Goal: Information Seeking & Learning: Understand process/instructions

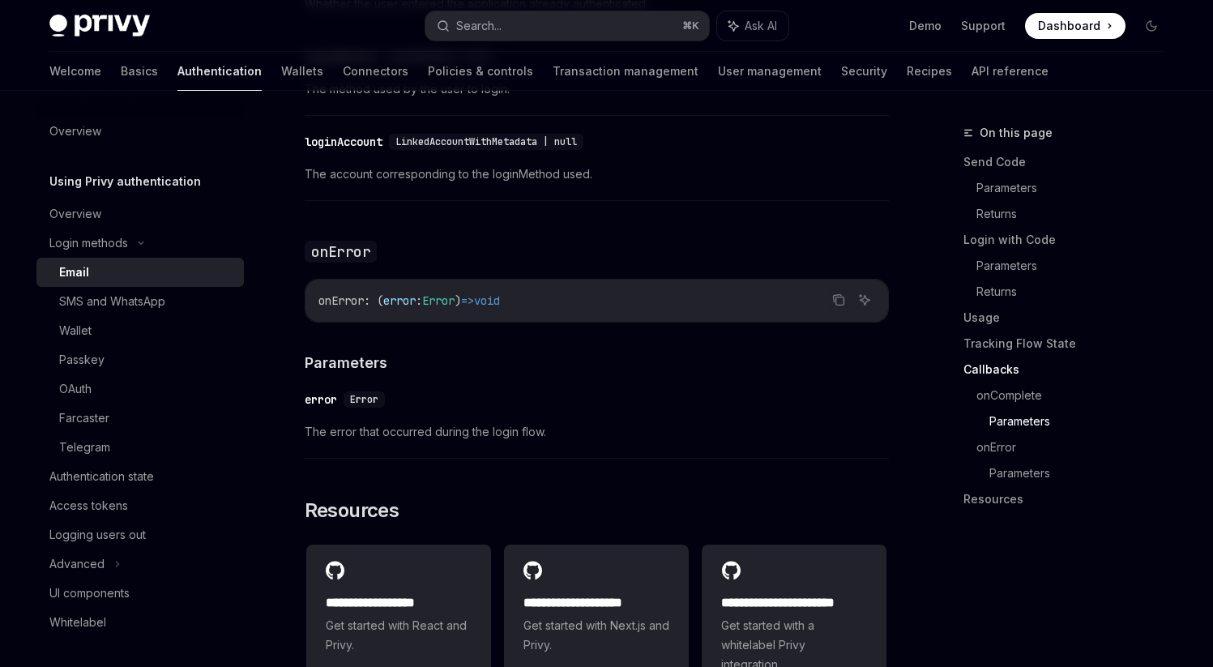
scroll to position [3296, 0]
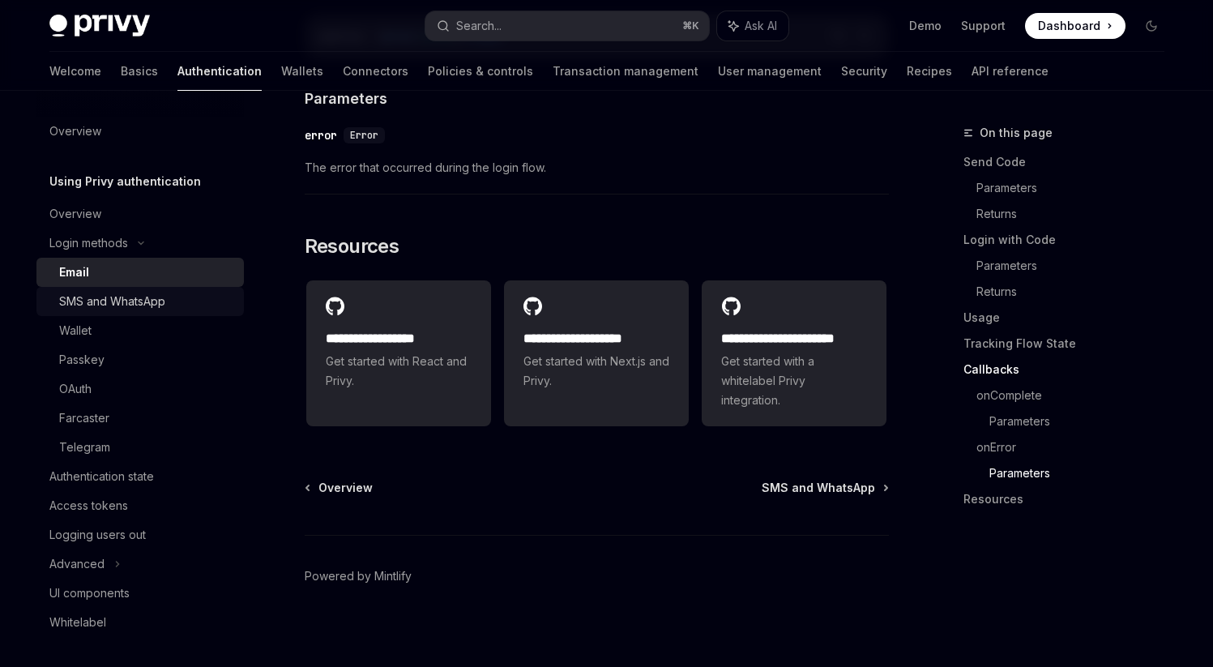
click at [136, 304] on div "SMS and WhatsApp" at bounding box center [112, 301] width 106 height 19
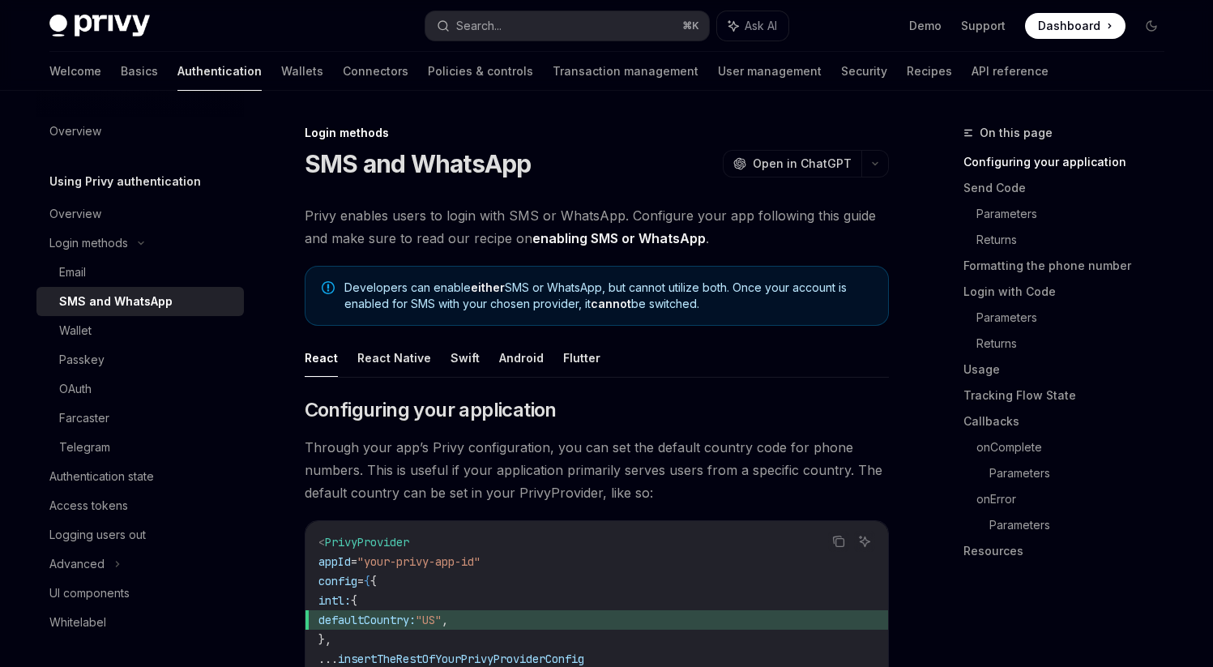
click at [527, 214] on span "Privy enables users to login with SMS or WhatsApp. Configure your app following…" at bounding box center [597, 226] width 584 height 45
copy span "SMS"
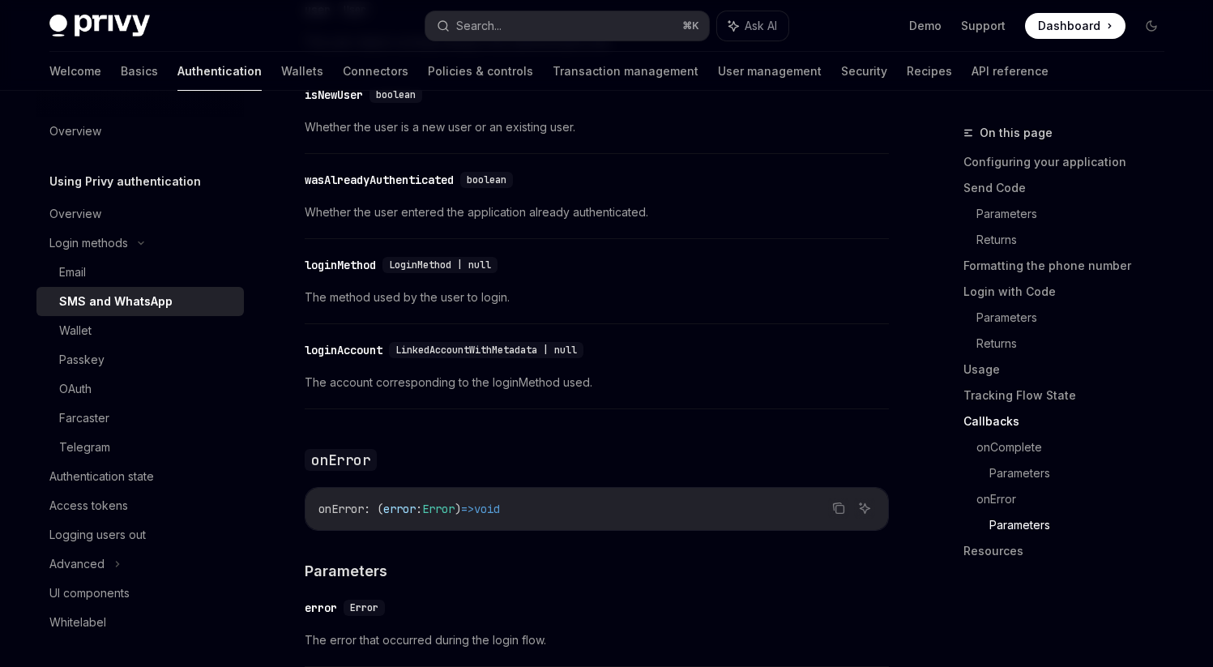
scroll to position [4093, 0]
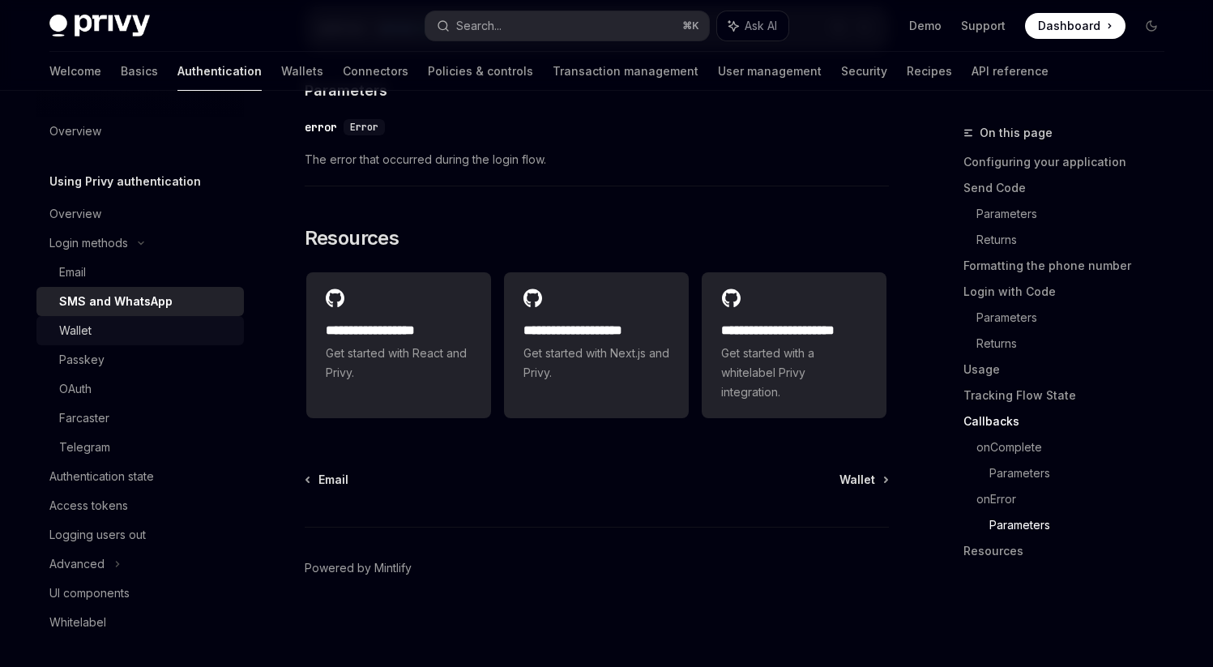
click at [131, 330] on div "Wallet" at bounding box center [146, 330] width 175 height 19
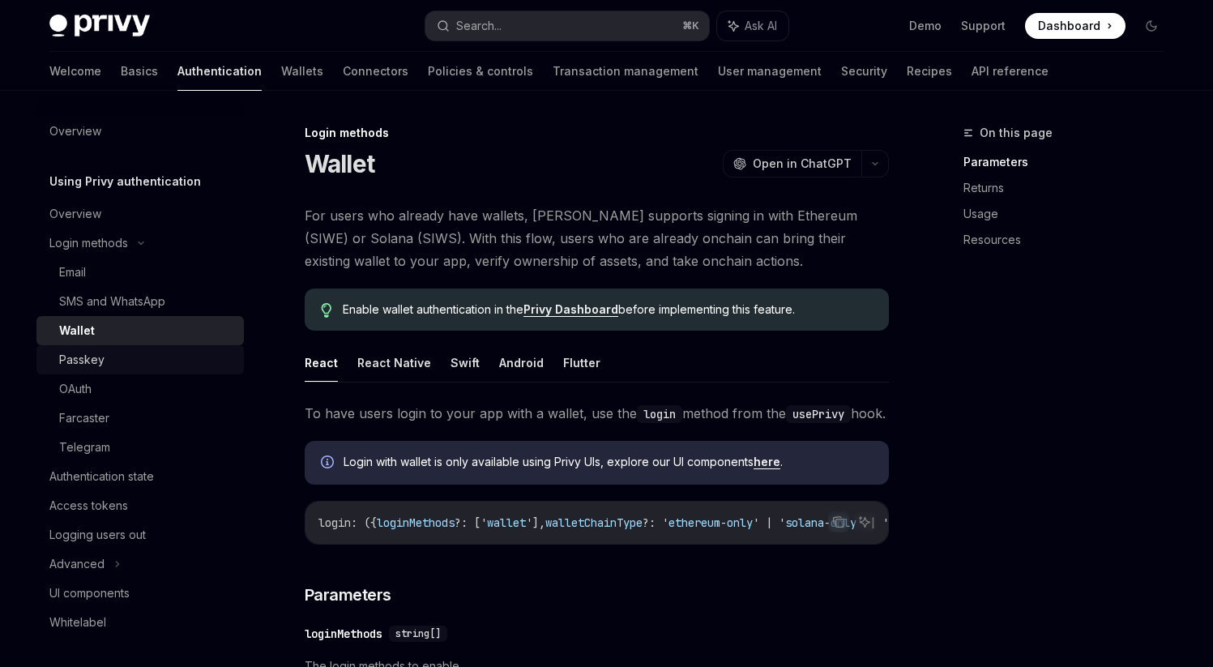
click at [134, 362] on div "Passkey" at bounding box center [146, 359] width 175 height 19
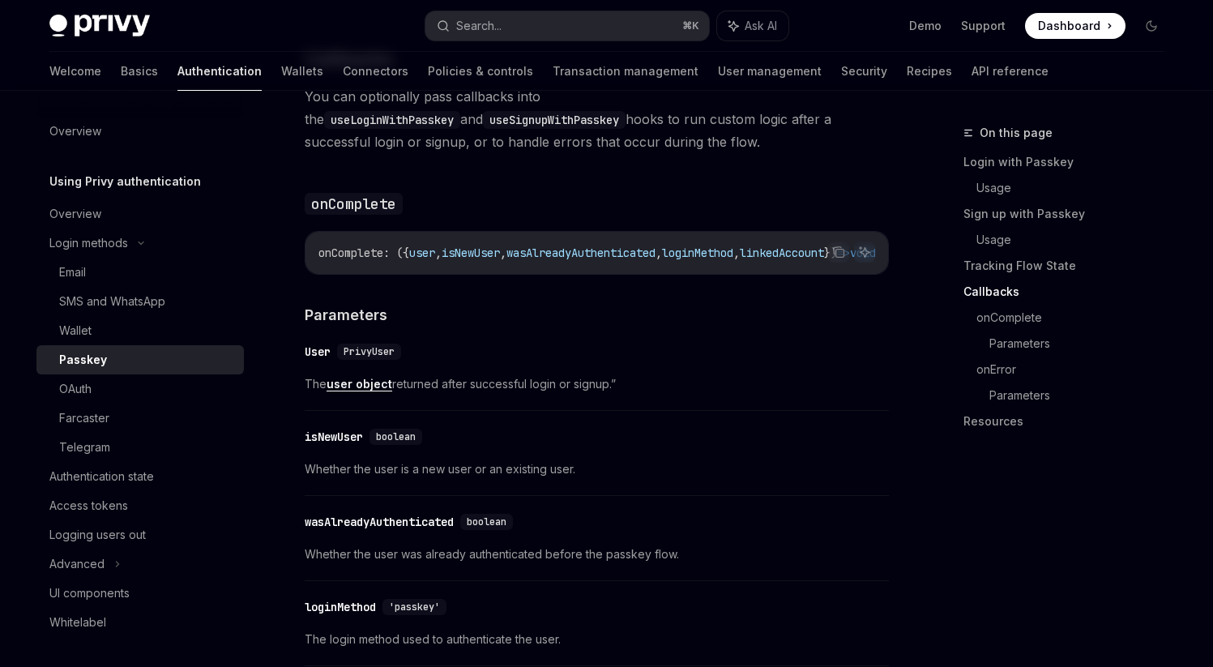
scroll to position [2129, 0]
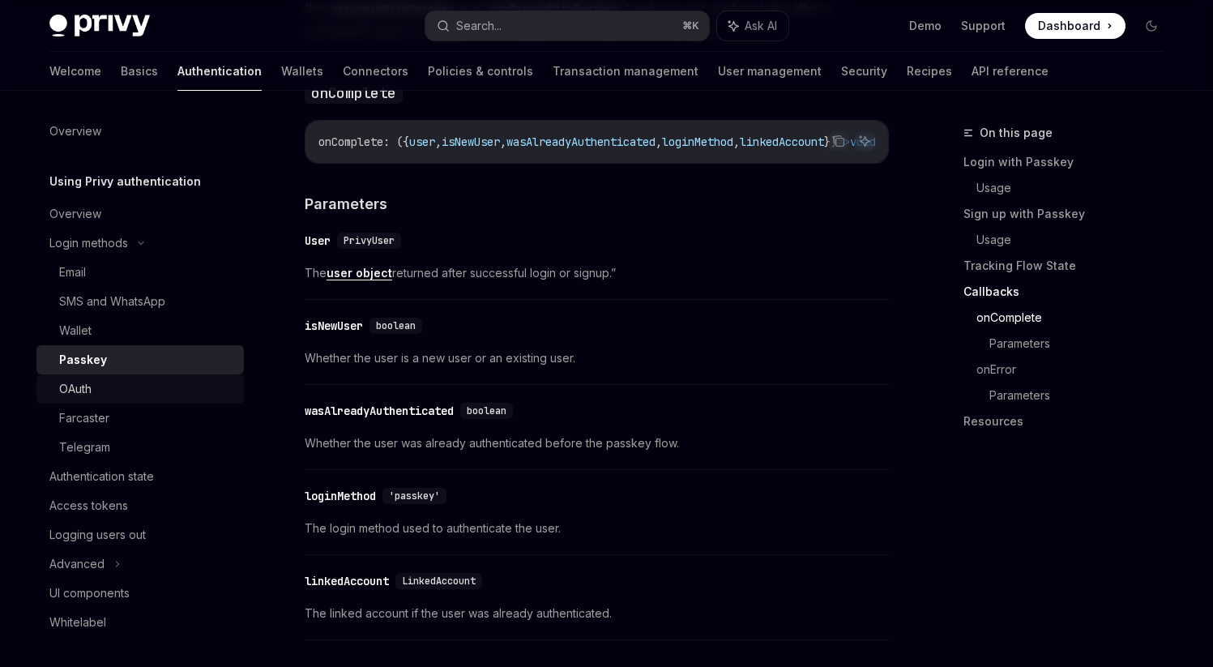
click at [93, 387] on div "OAuth" at bounding box center [146, 388] width 175 height 19
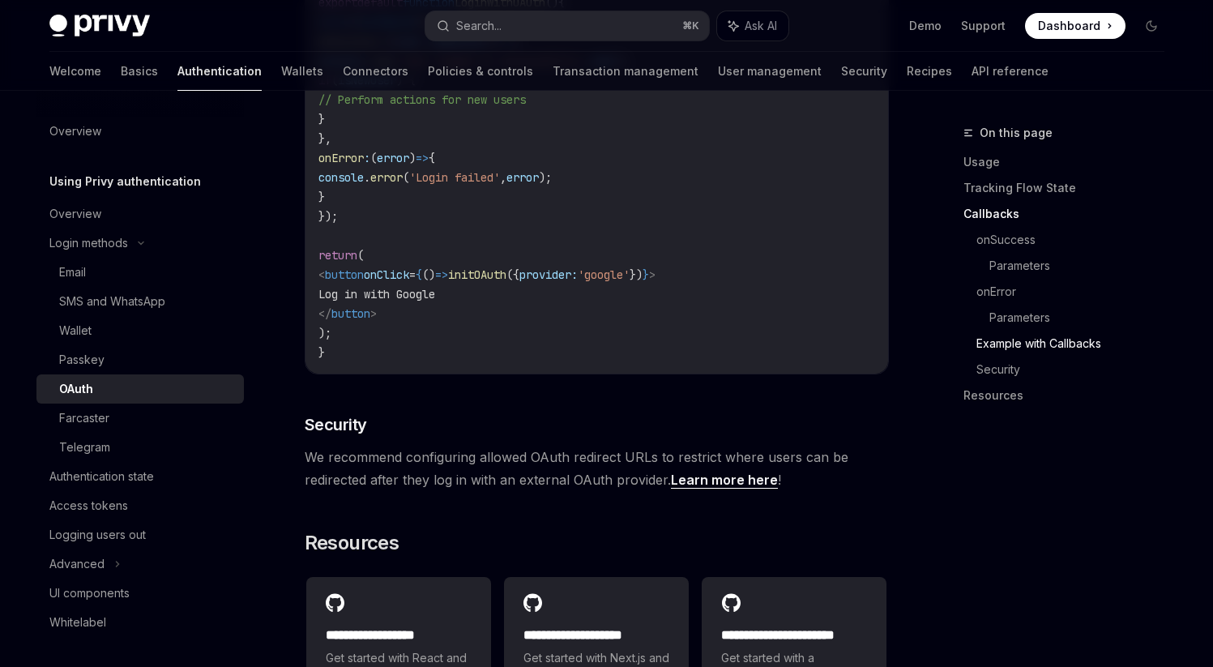
scroll to position [3454, 0]
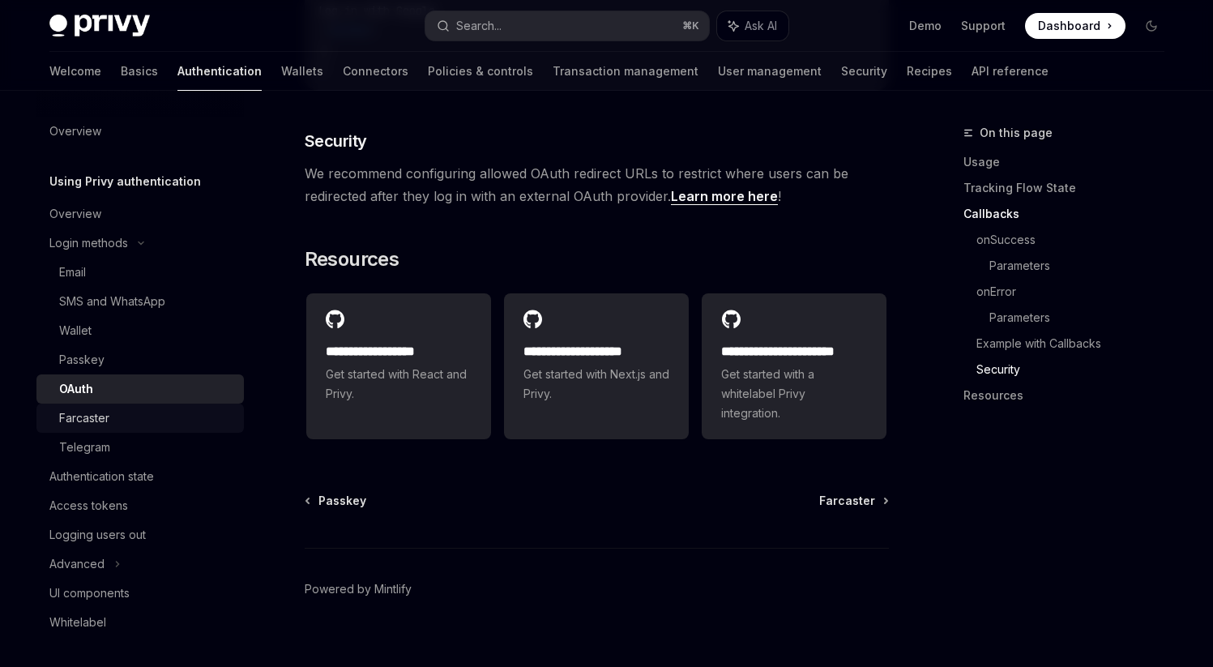
click at [136, 411] on div "Farcaster" at bounding box center [146, 417] width 175 height 19
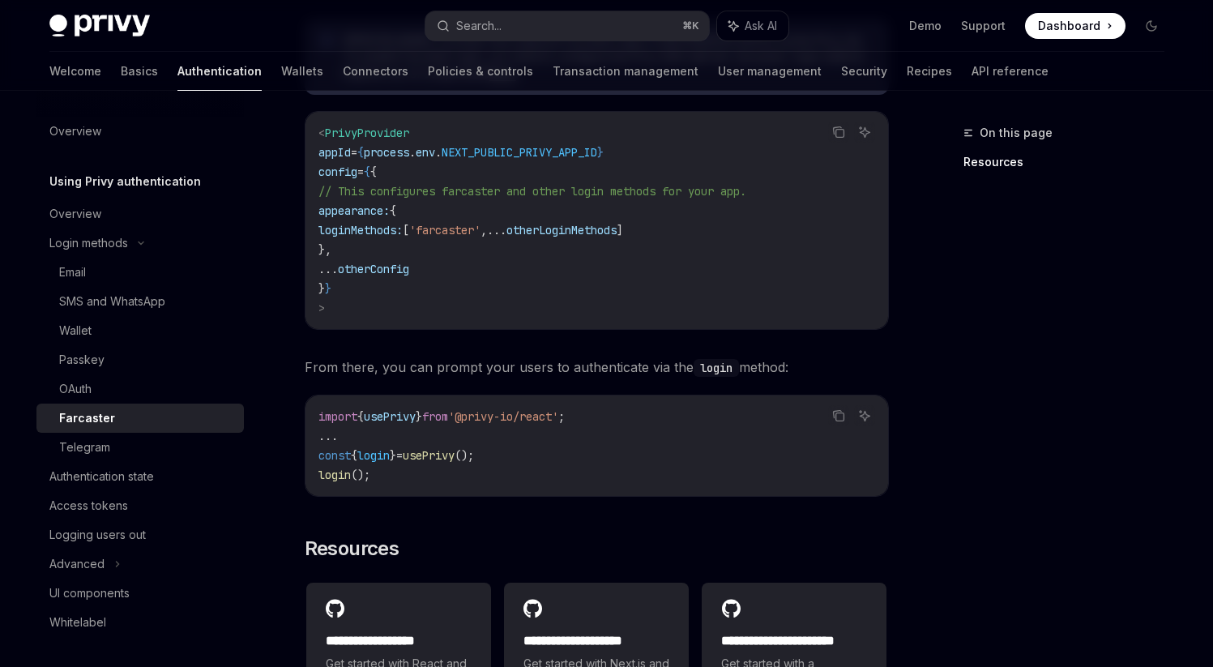
scroll to position [807, 0]
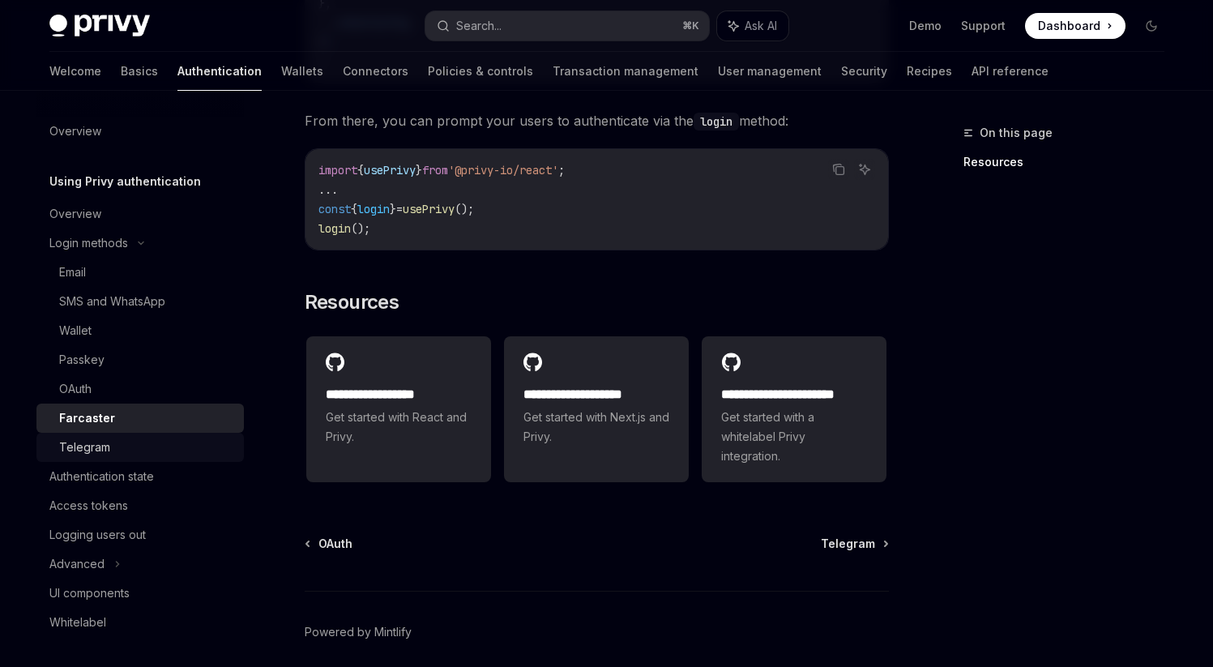
click at [185, 441] on div "Telegram" at bounding box center [146, 446] width 175 height 19
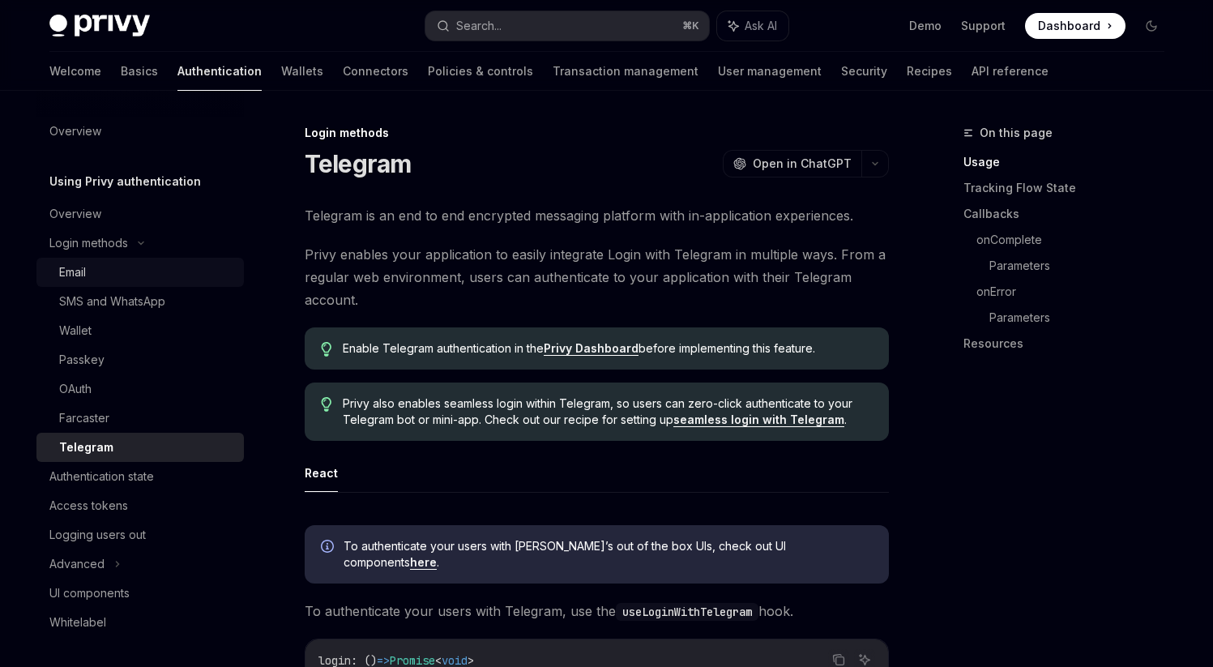
click at [191, 272] on div "Email" at bounding box center [146, 271] width 175 height 19
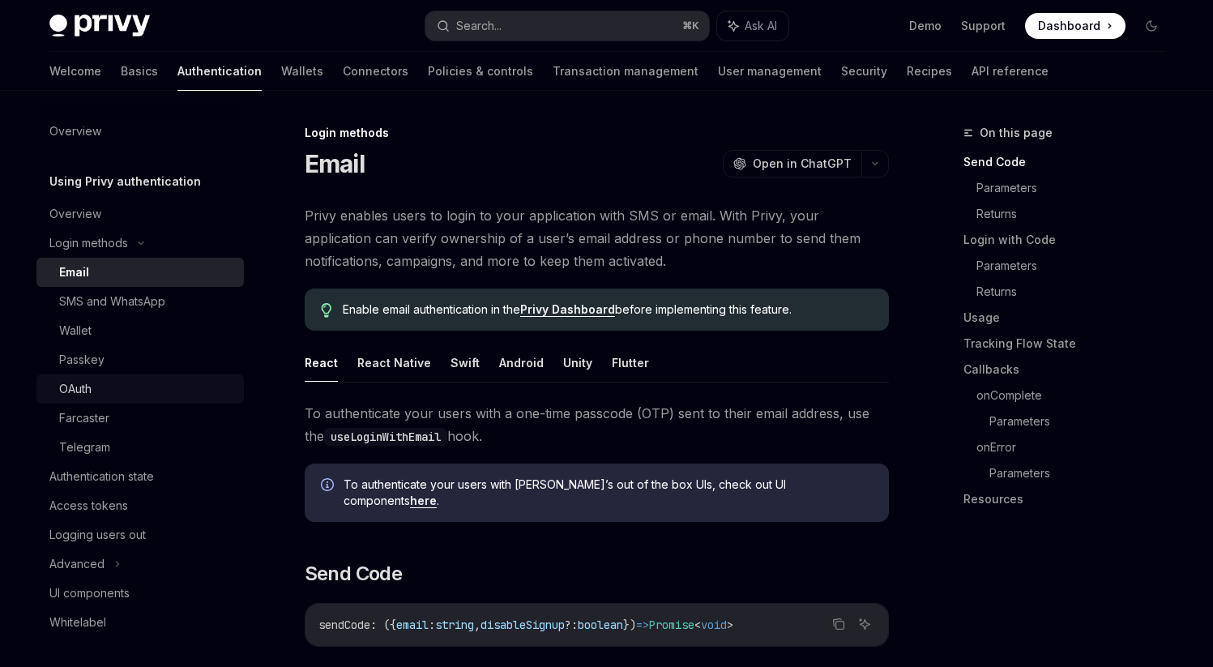
click at [162, 394] on div "OAuth" at bounding box center [146, 388] width 175 height 19
type textarea "*"
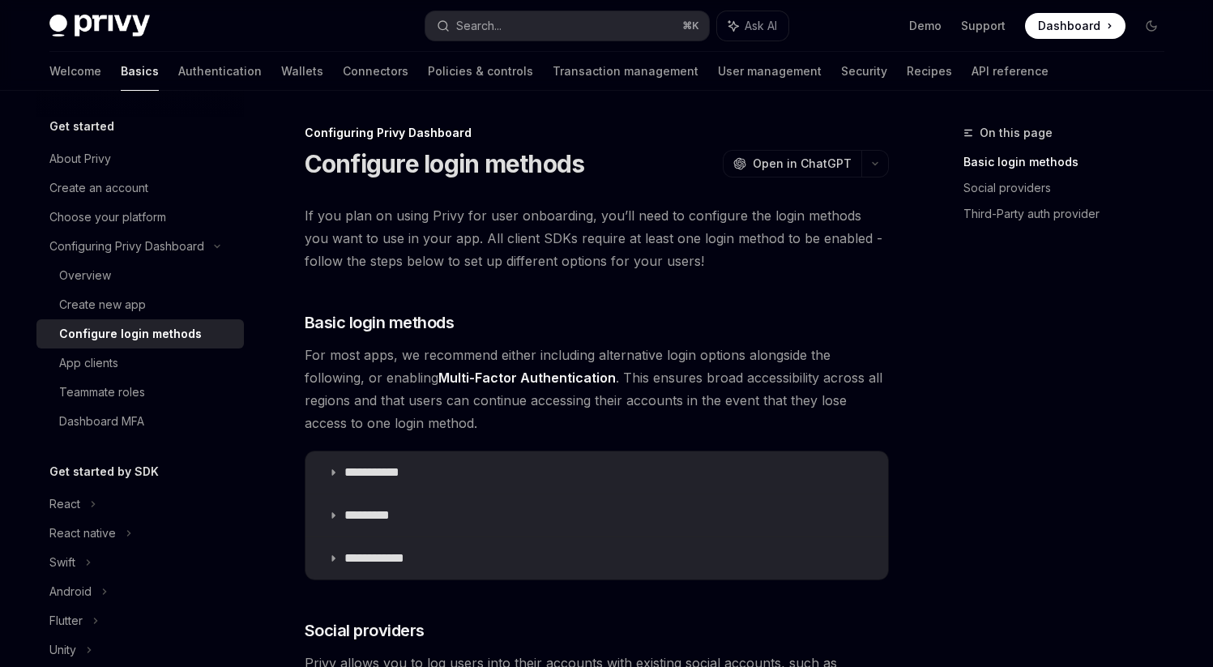
scroll to position [21, 0]
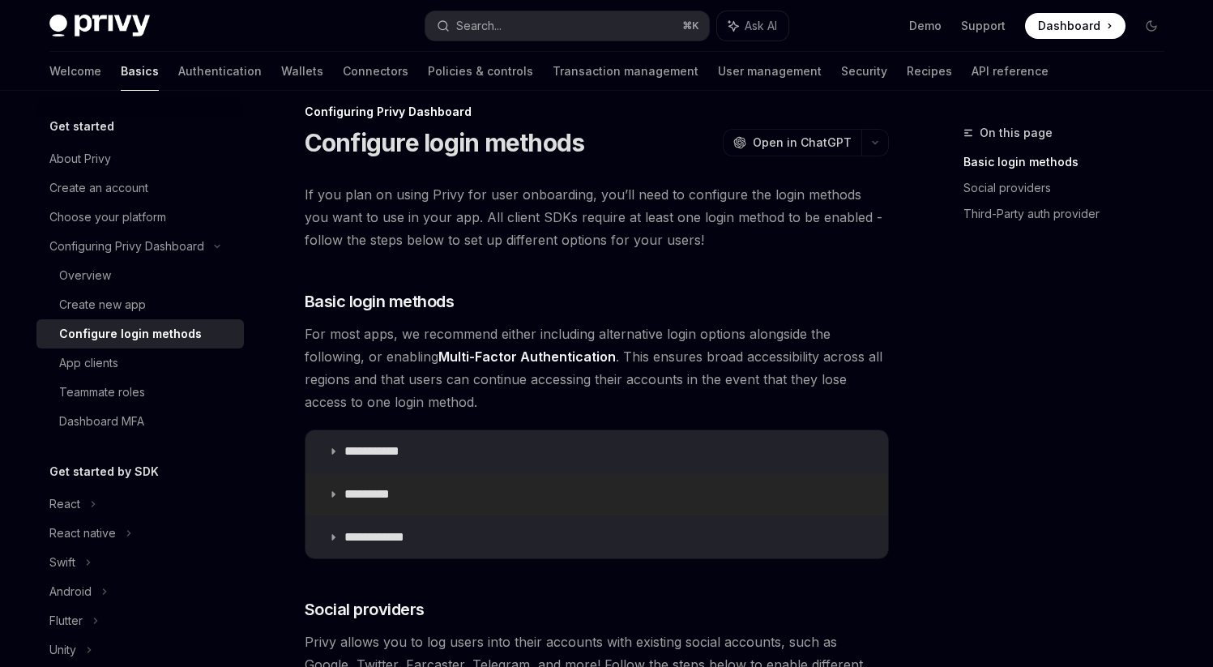
click at [342, 493] on summary "*********" at bounding box center [596, 494] width 582 height 42
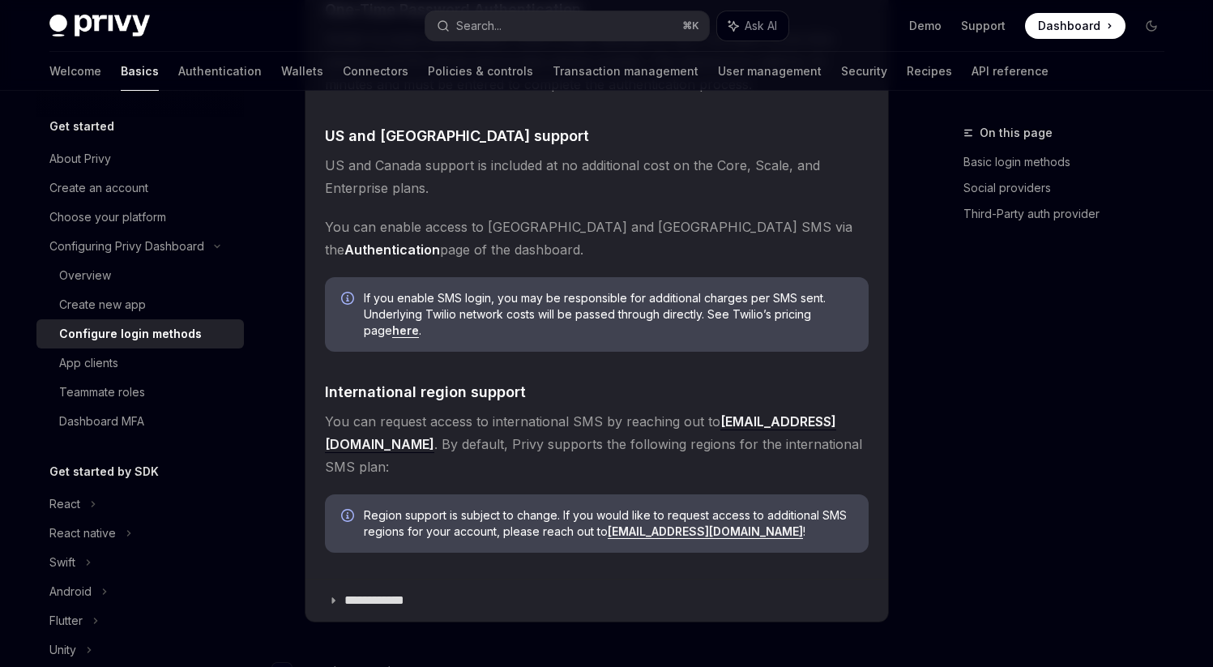
scroll to position [835, 0]
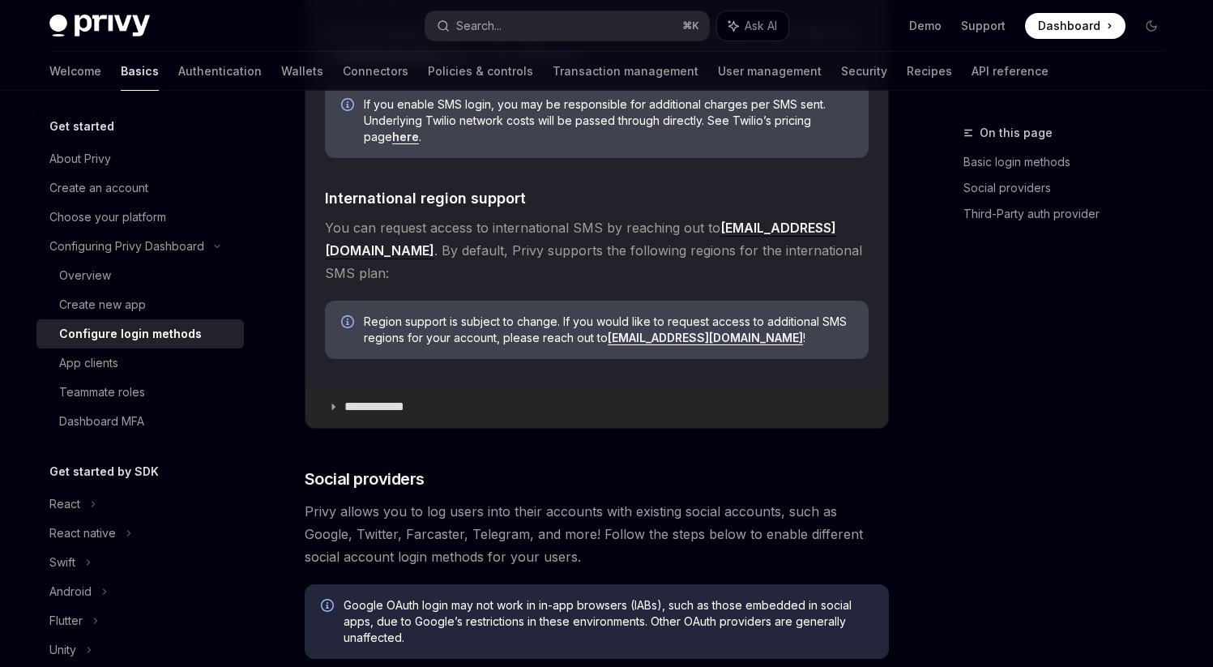
click at [331, 386] on summary "**********" at bounding box center [596, 407] width 582 height 42
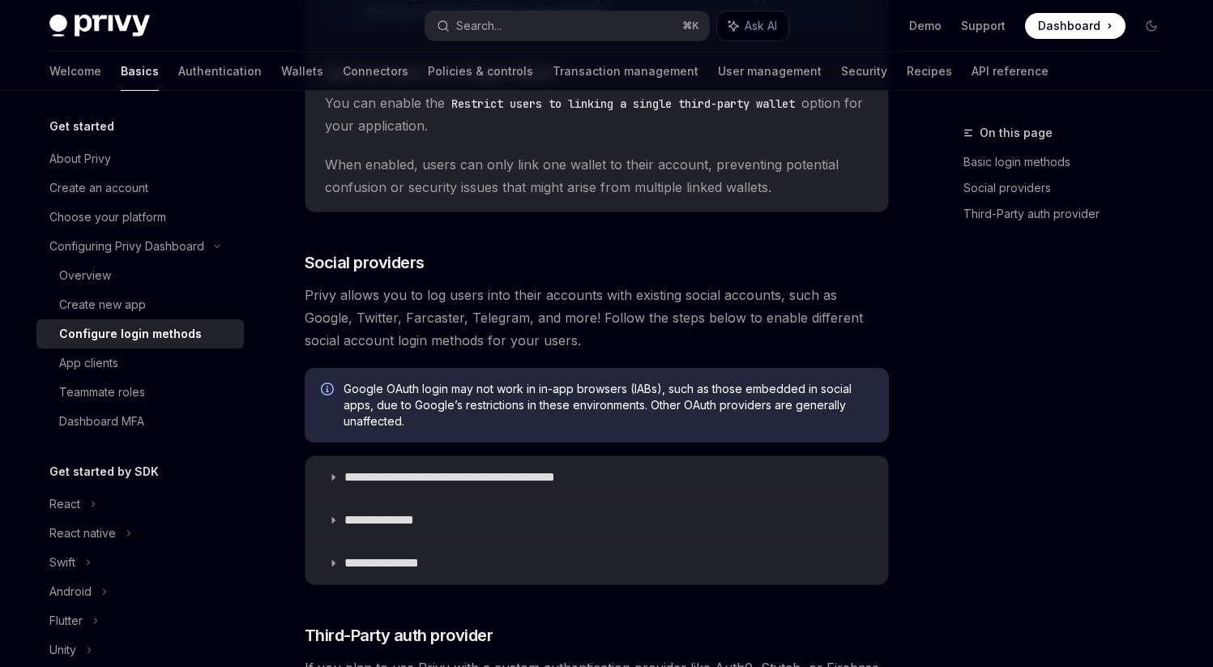
scroll to position [1613, 0]
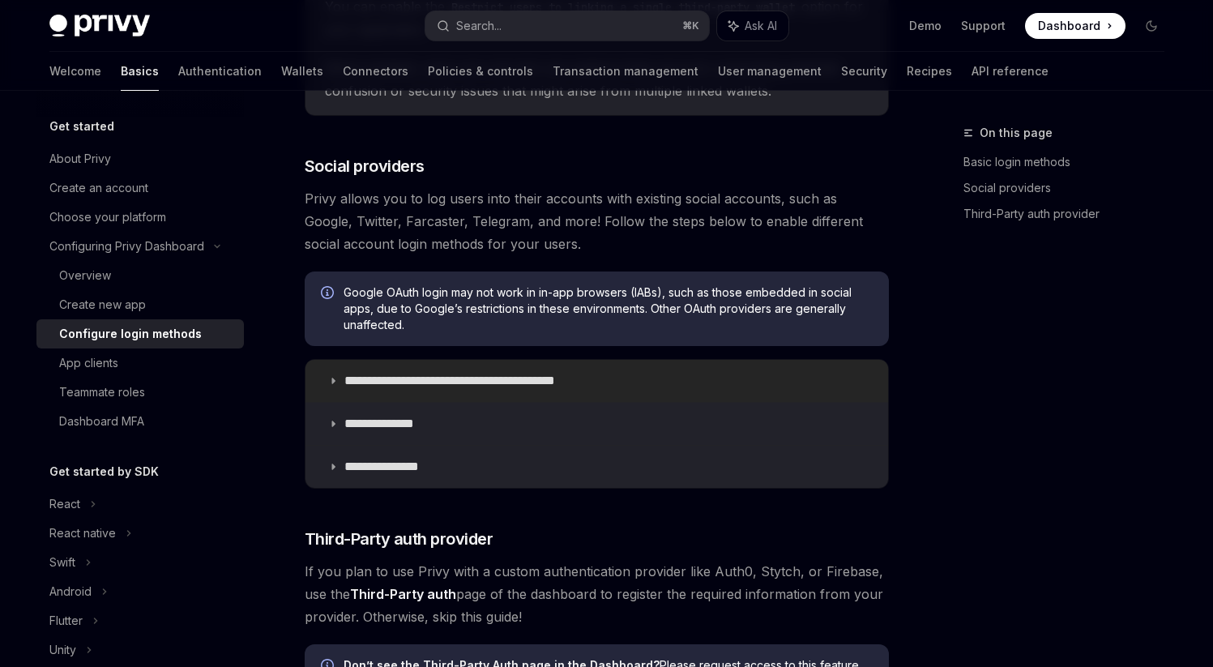
click at [337, 365] on summary "**********" at bounding box center [596, 381] width 582 height 42
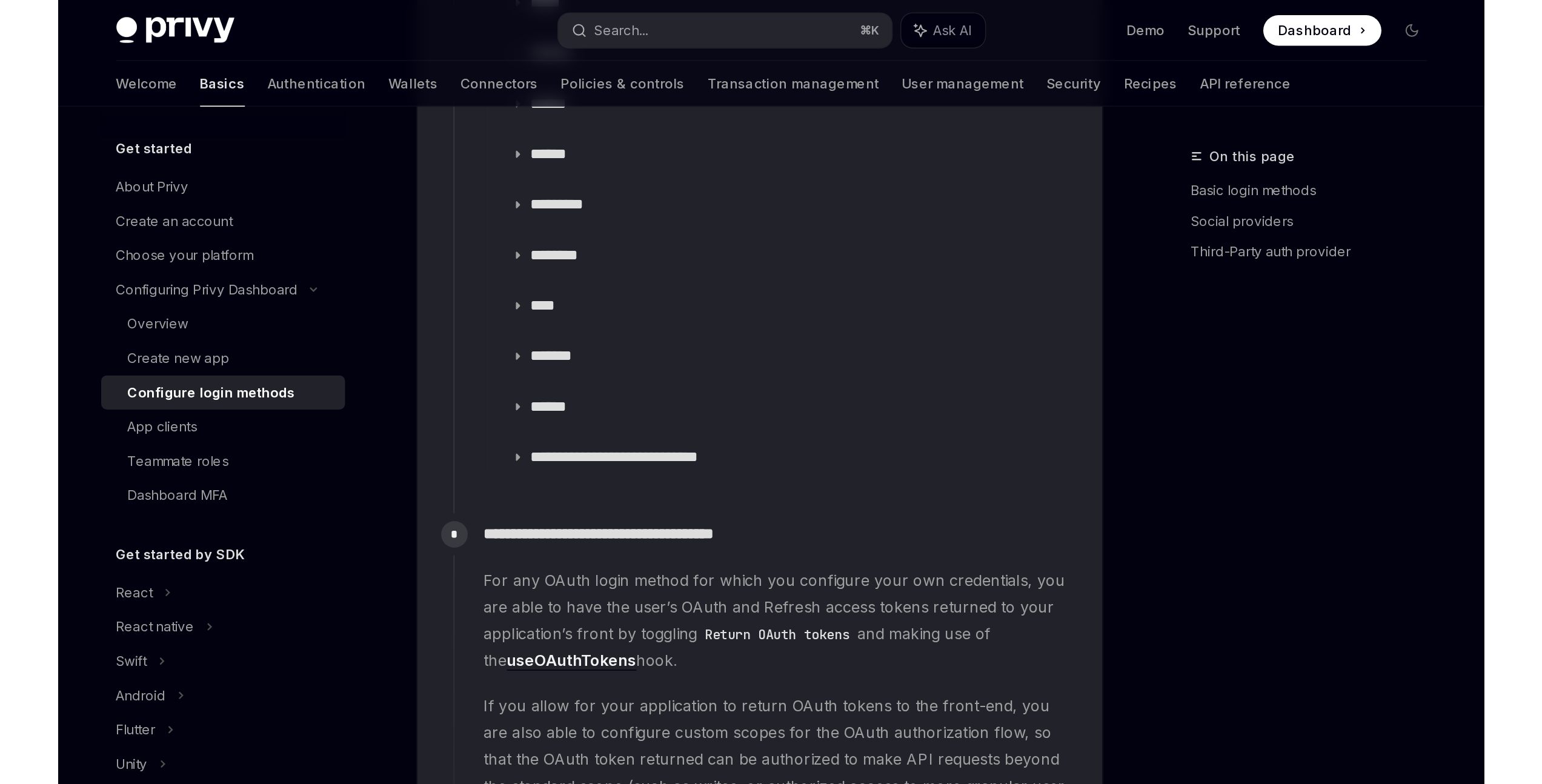
scroll to position [2155, 0]
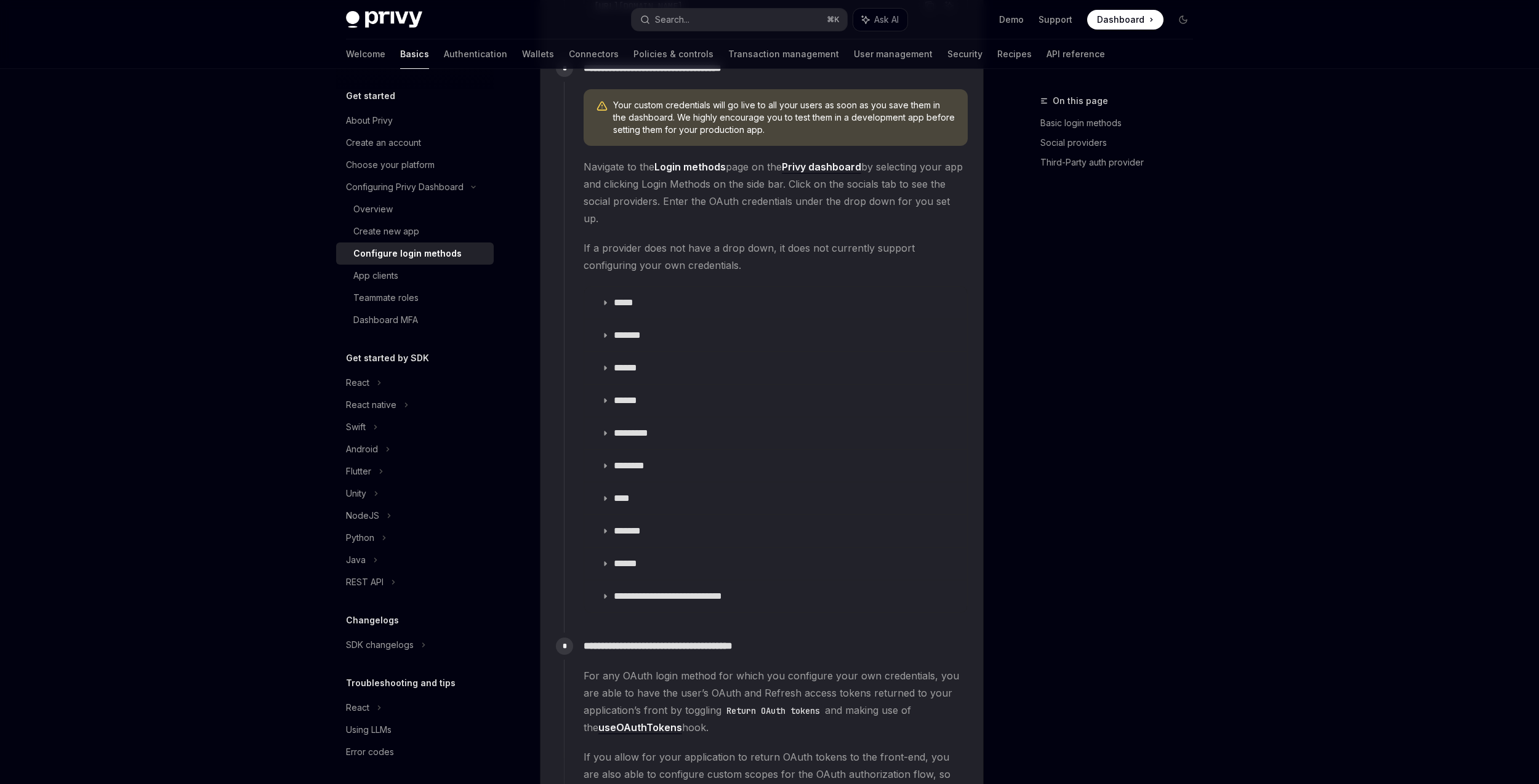
type textarea "*"
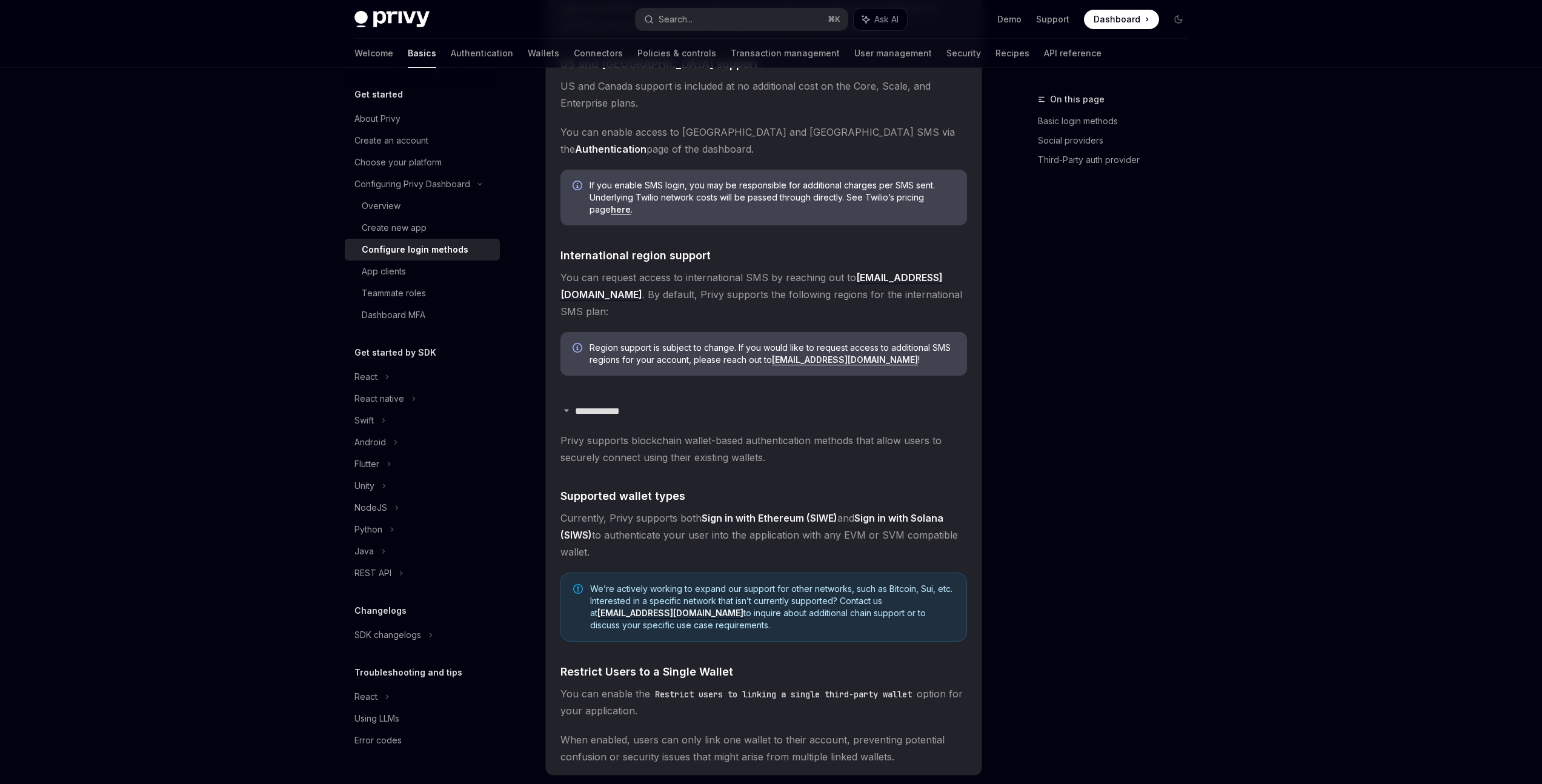
scroll to position [0, 0]
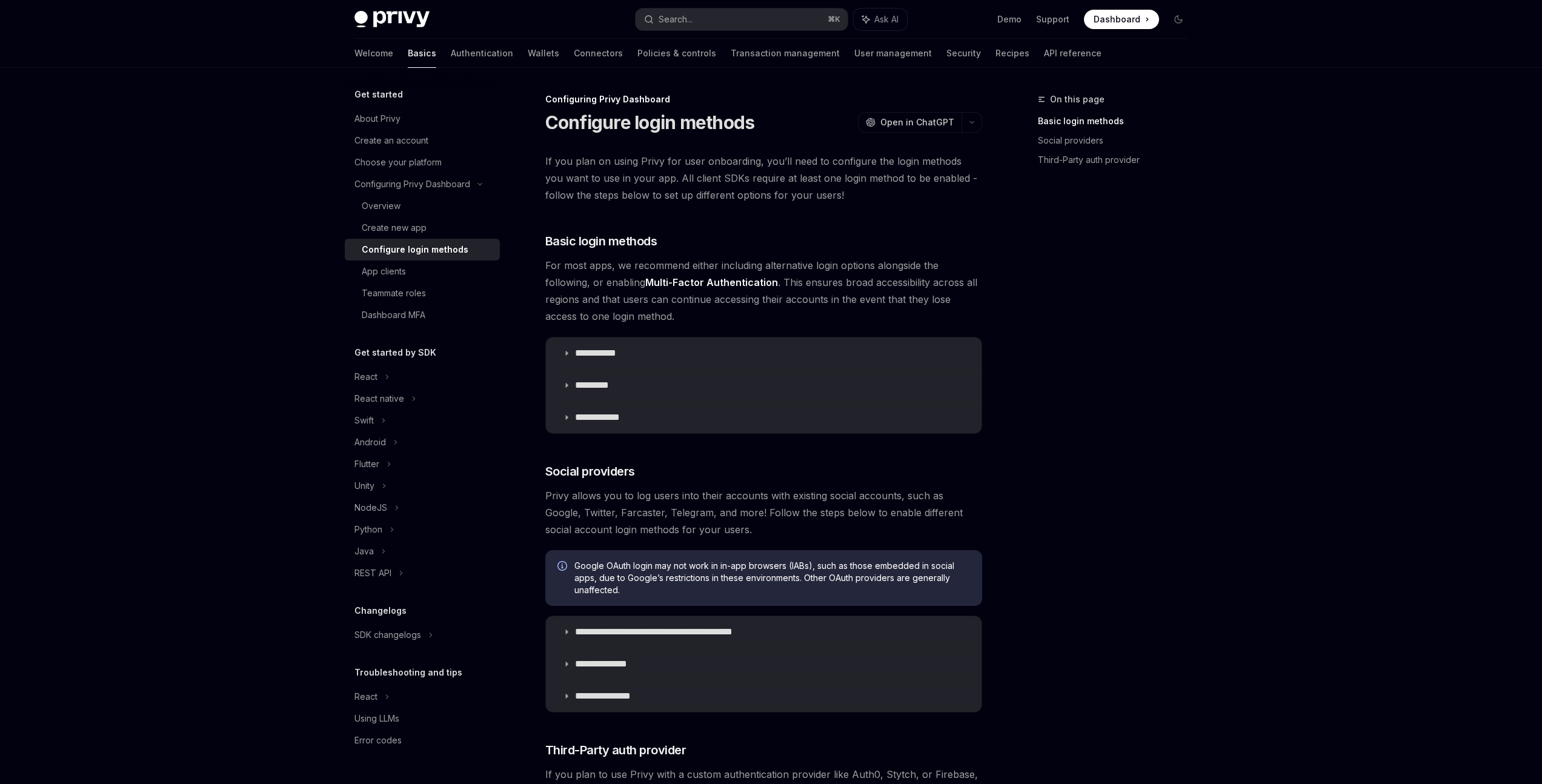
scroll to position [367, 0]
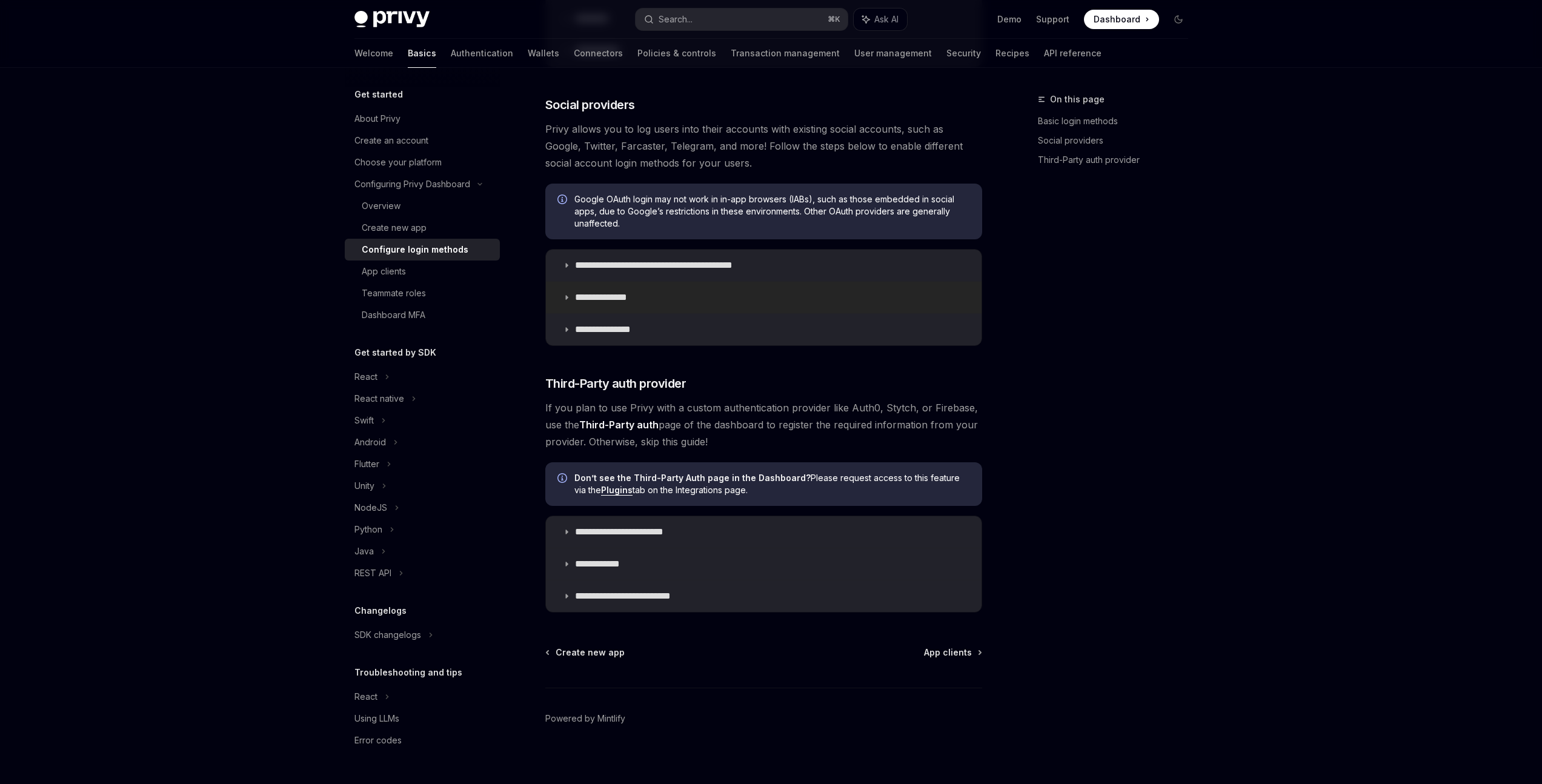
click at [571, 295] on summary "**********" at bounding box center [764, 298] width 435 height 31
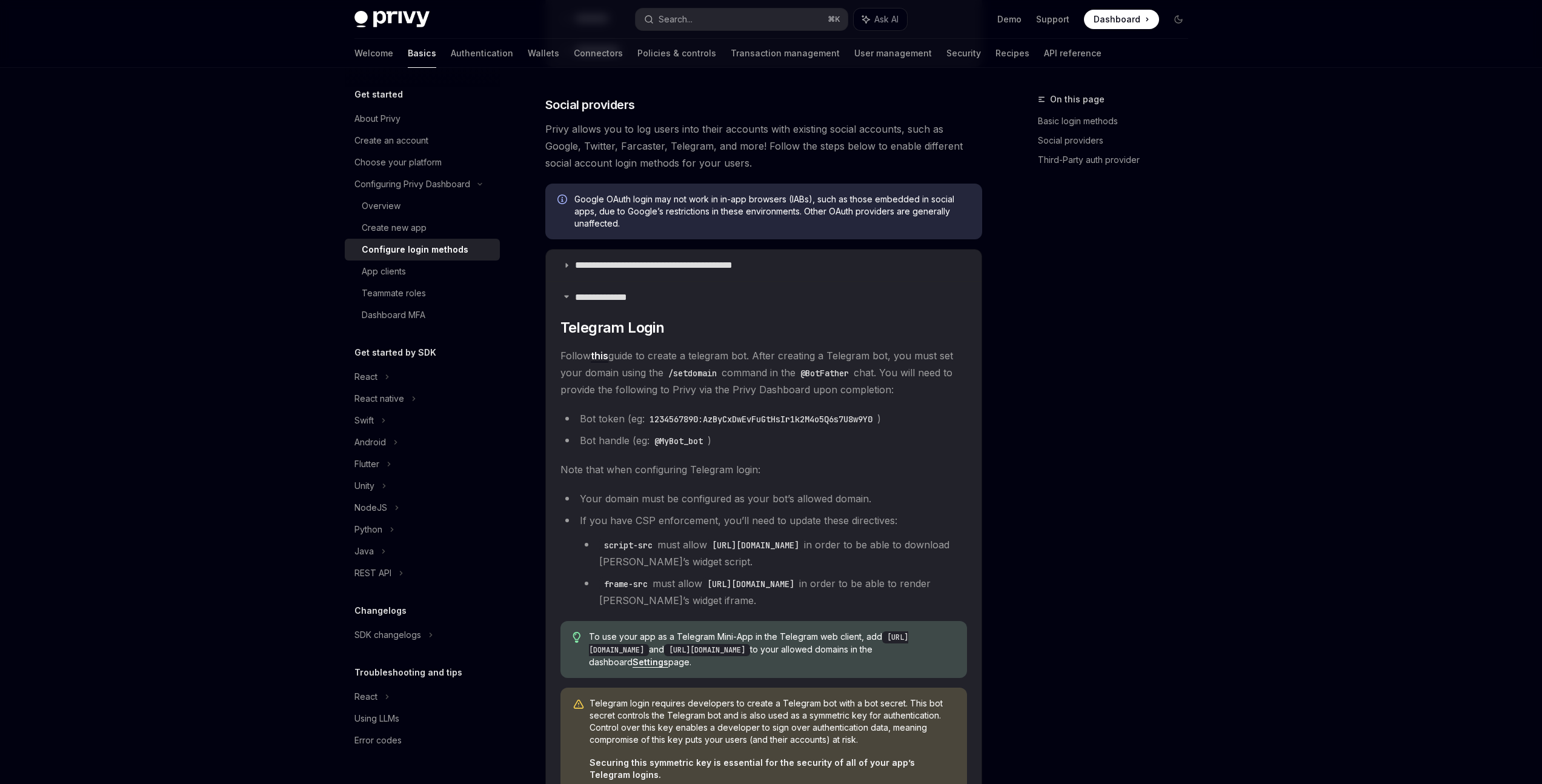
click at [804, 355] on span "Follow this guide to create a telegram bot. After creating a Telegram bot, you …" at bounding box center [763, 373] width 406 height 51
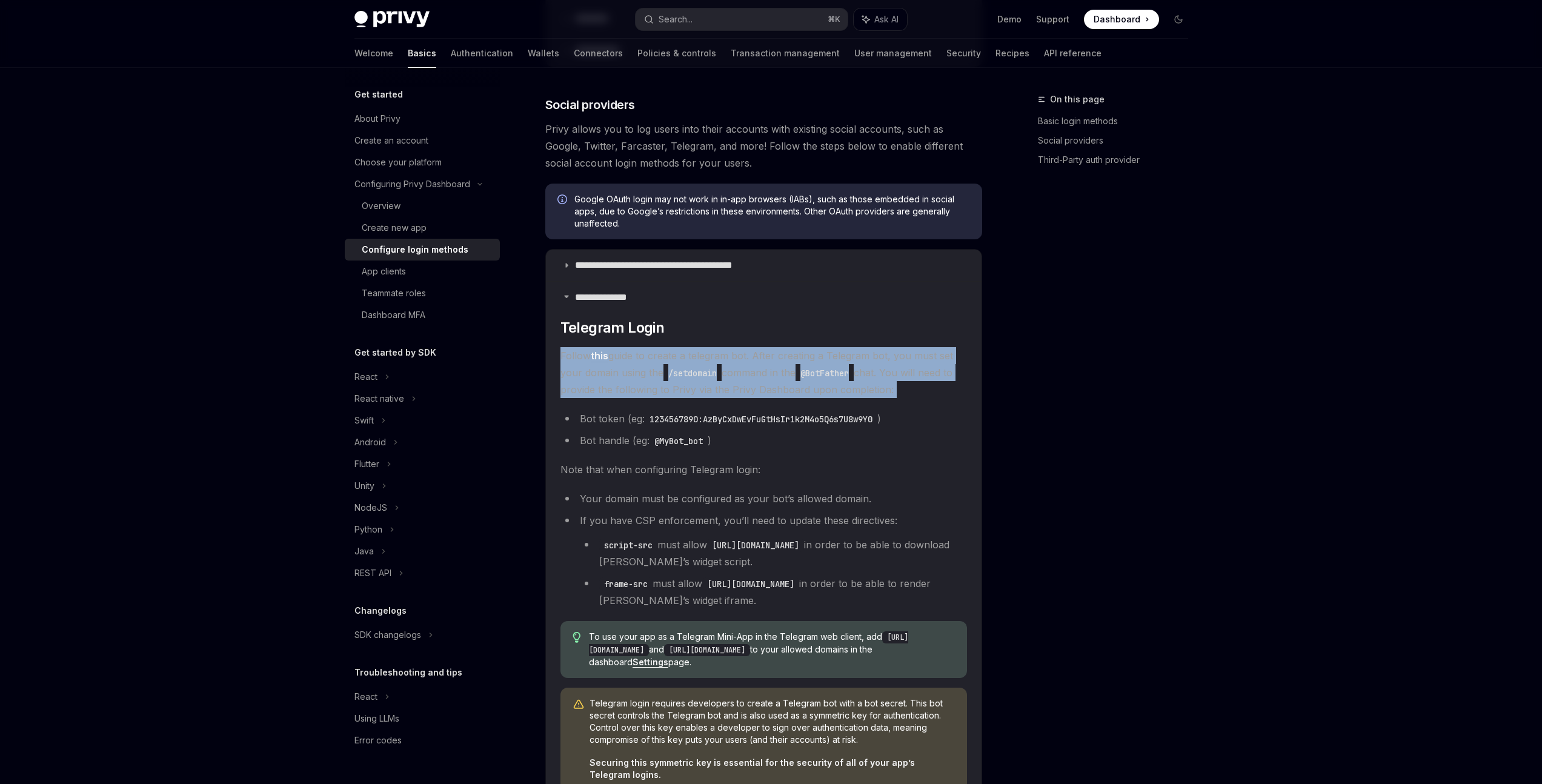
click at [804, 355] on span "Follow this guide to create a telegram bot. After creating a Telegram bot, you …" at bounding box center [763, 373] width 406 height 51
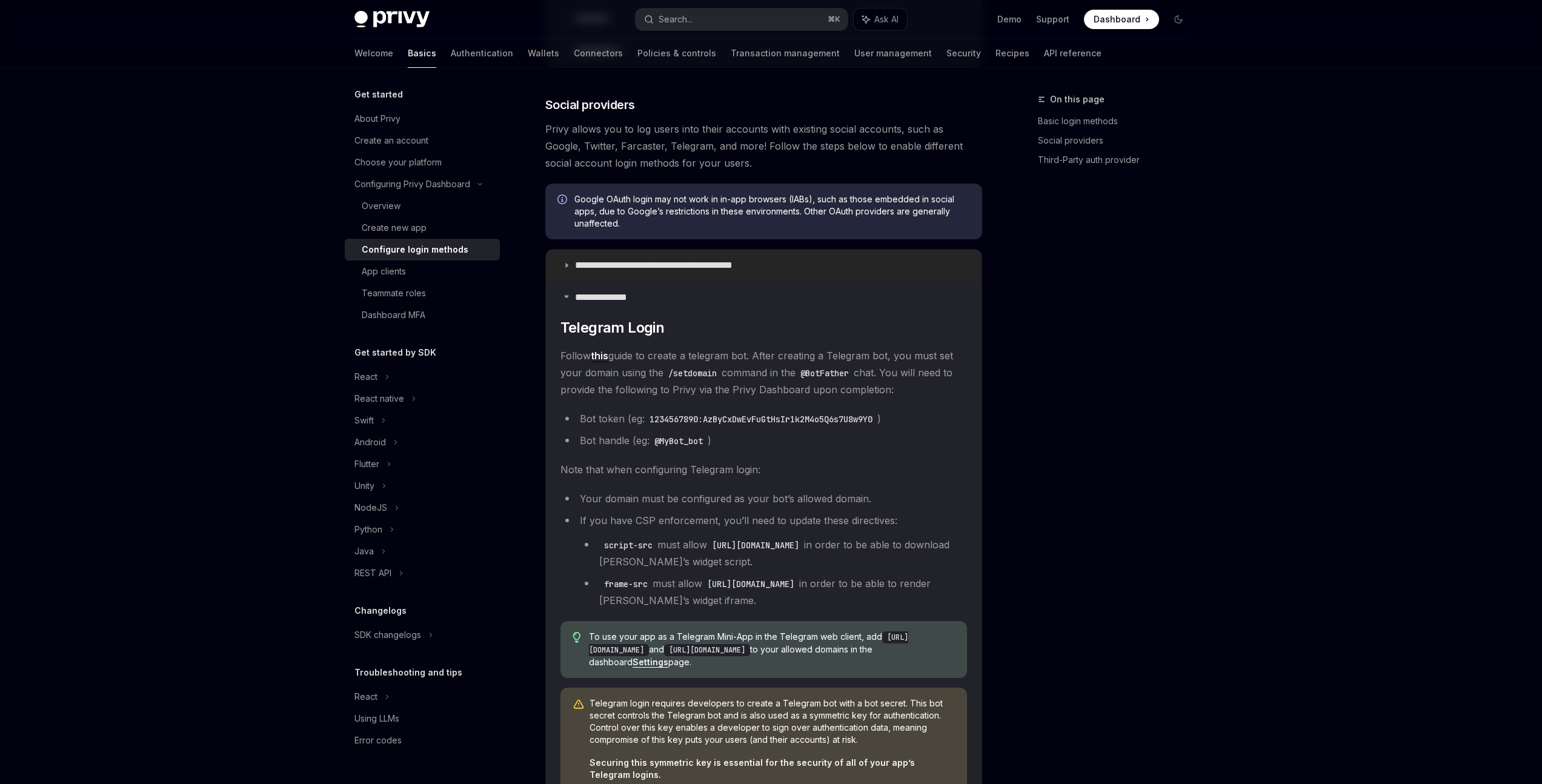
click at [598, 267] on p "**********" at bounding box center [675, 266] width 200 height 12
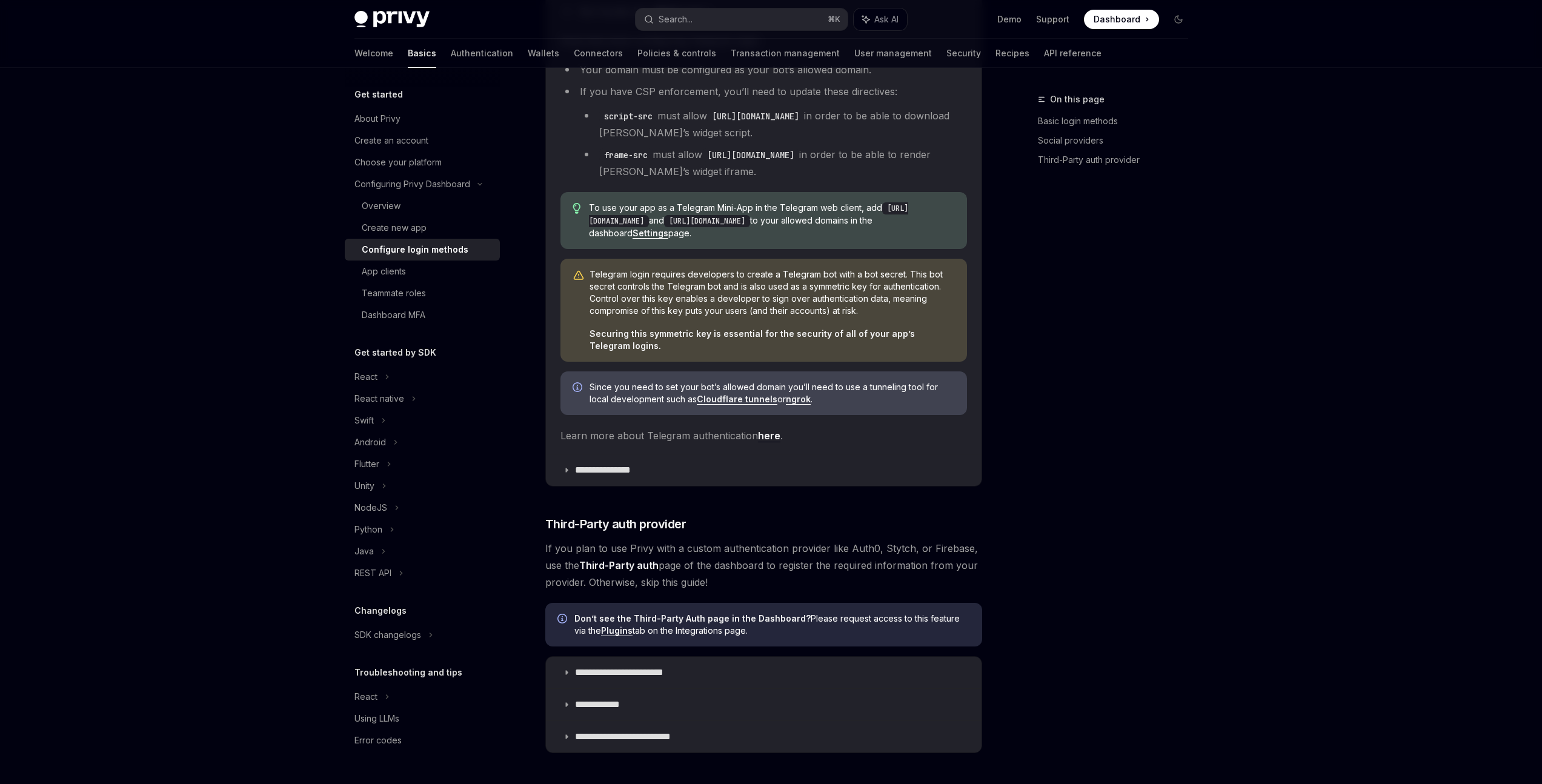
scroll to position [904, 0]
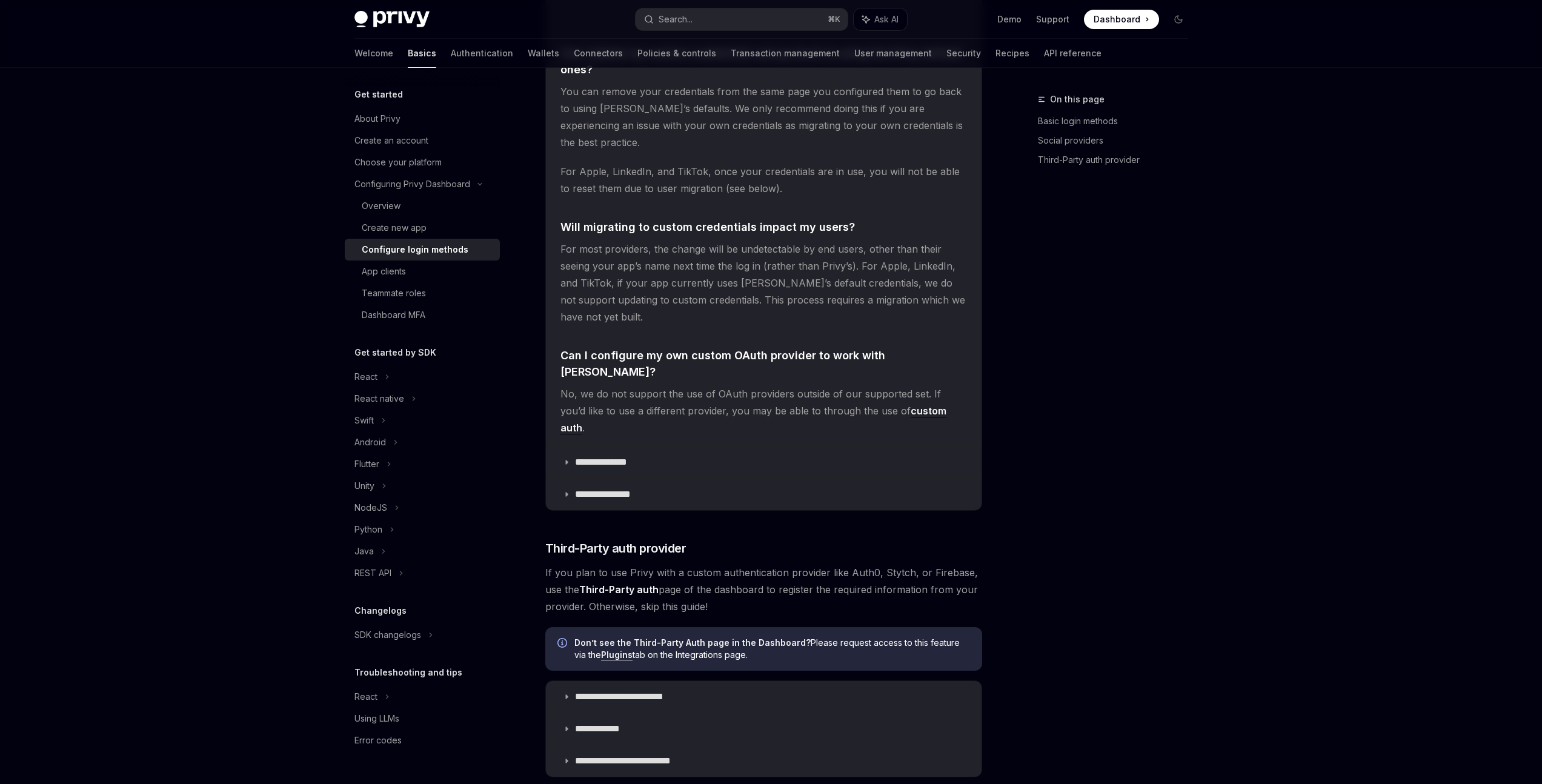
scroll to position [2554, 0]
